Goal: Task Accomplishment & Management: Use online tool/utility

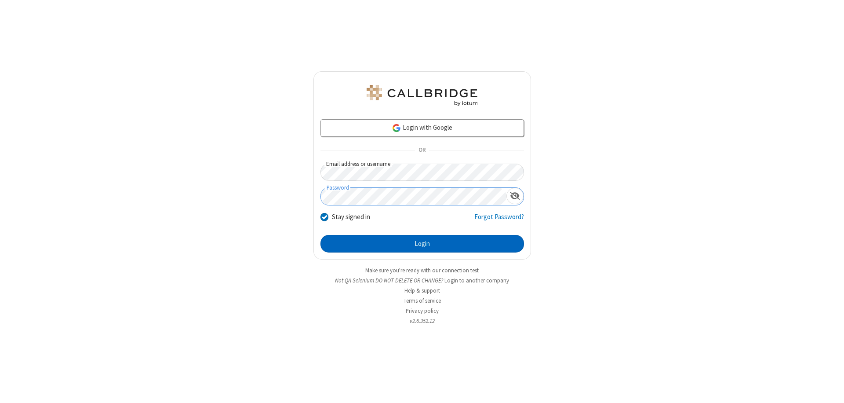
click at [422, 244] on button "Login" at bounding box center [422, 244] width 204 height 18
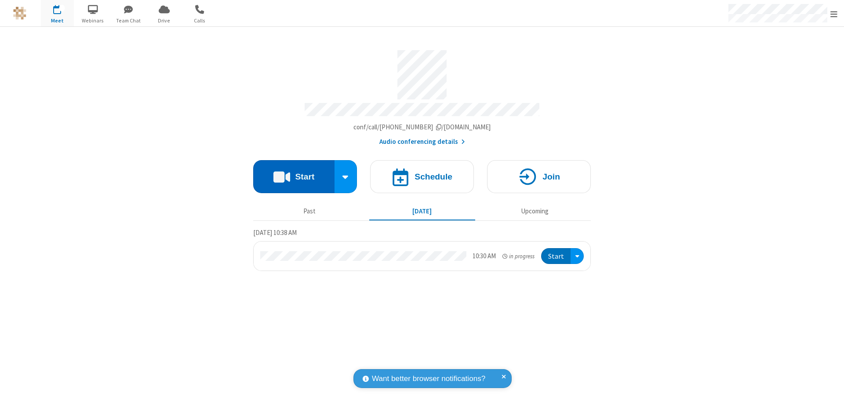
click at [294, 172] on button "Start" at bounding box center [293, 176] width 81 height 33
